Goal: Task Accomplishment & Management: Use online tool/utility

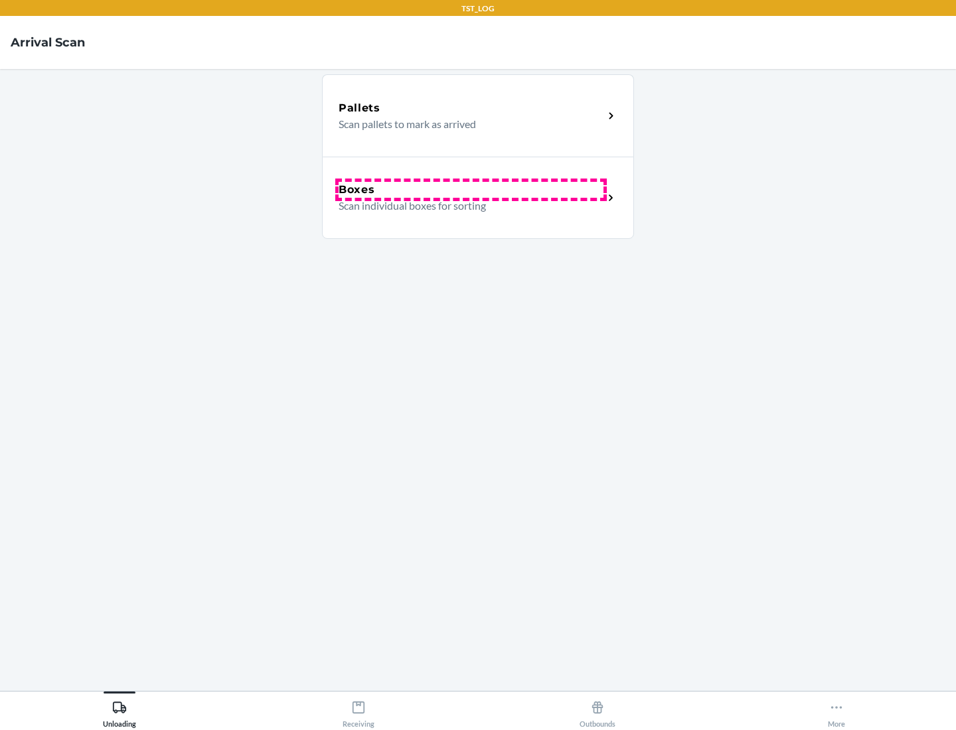
click at [471, 190] on div "Boxes" at bounding box center [471, 190] width 265 height 16
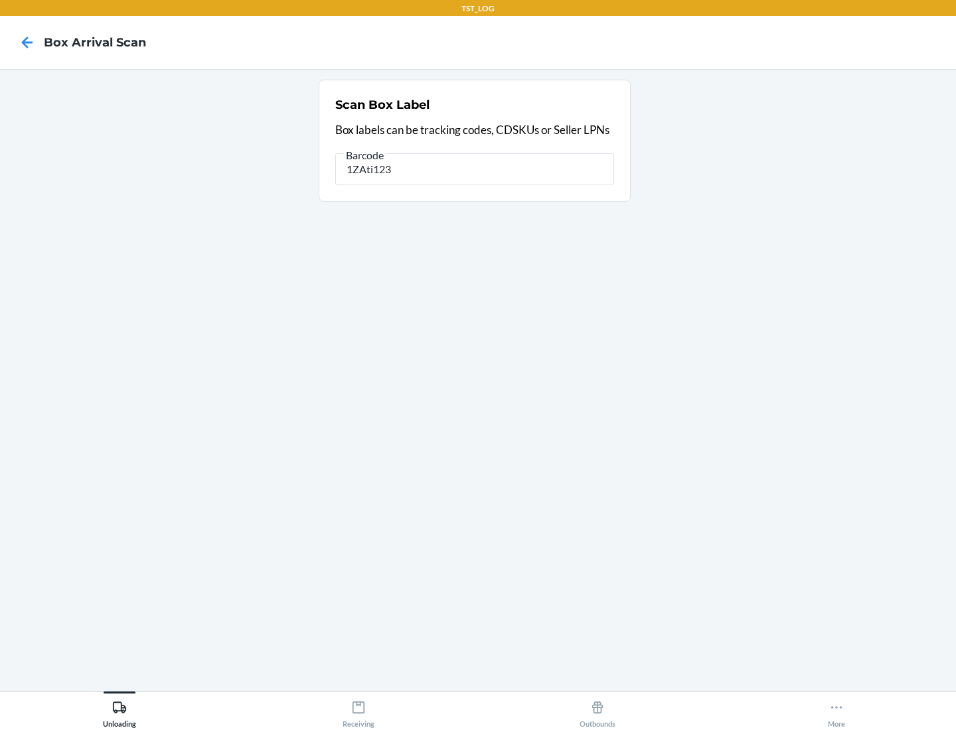
type input "1ZAti123"
